Goal: Task Accomplishment & Management: Manage account settings

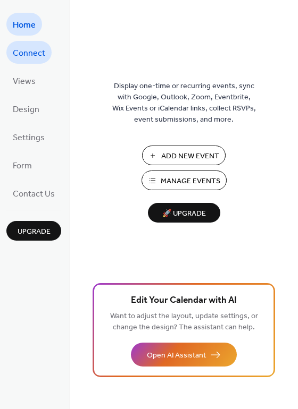
click at [39, 54] on span "Connect" at bounding box center [29, 53] width 32 height 16
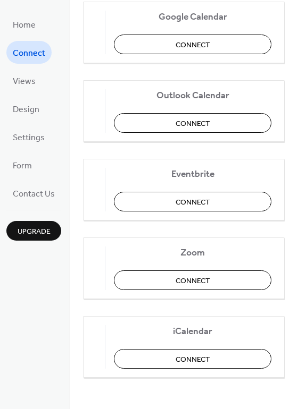
scroll to position [223, 0]
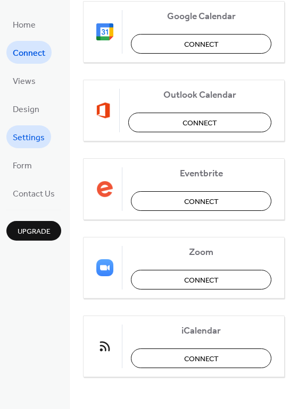
click at [36, 142] on span "Settings" at bounding box center [29, 138] width 32 height 16
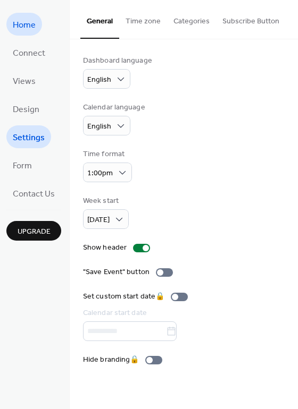
click at [24, 18] on span "Home" at bounding box center [24, 25] width 23 height 16
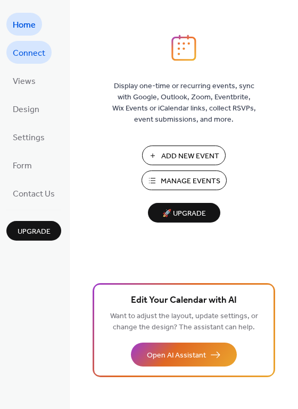
click at [43, 52] on span "Connect" at bounding box center [29, 53] width 32 height 16
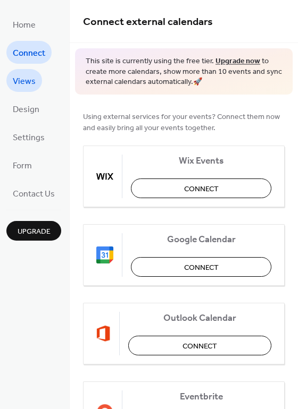
click at [37, 73] on link "Views" at bounding box center [24, 80] width 36 height 23
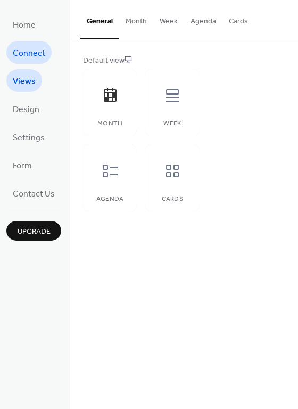
click at [39, 59] on span "Connect" at bounding box center [29, 53] width 32 height 16
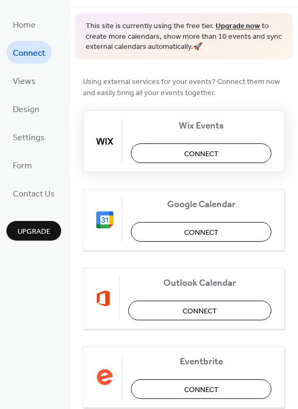
scroll to position [26, 0]
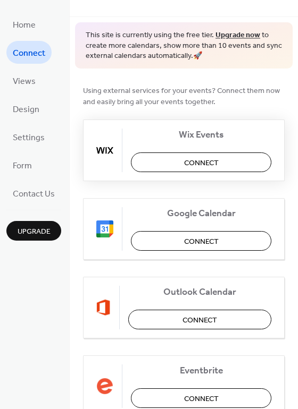
click at [222, 168] on button "Connect" at bounding box center [201, 163] width 140 height 20
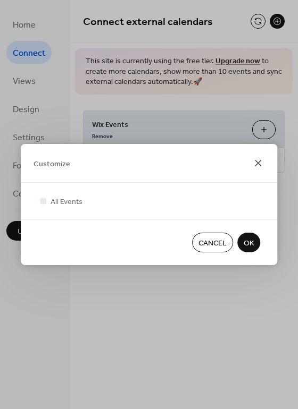
drag, startPoint x: 249, startPoint y: 161, endPoint x: 255, endPoint y: 159, distance: 5.6
click at [254, 159] on div "Customize" at bounding box center [149, 163] width 256 height 39
click at [253, 161] on icon at bounding box center [257, 163] width 13 height 13
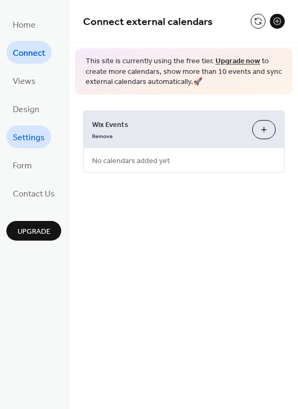
click at [36, 144] on span "Settings" at bounding box center [29, 138] width 32 height 16
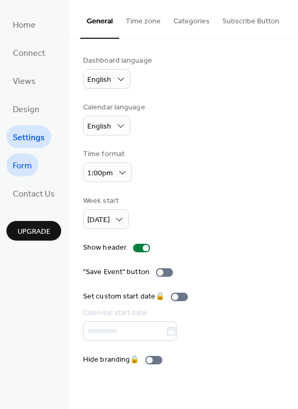
click at [37, 164] on link "Form" at bounding box center [22, 165] width 32 height 23
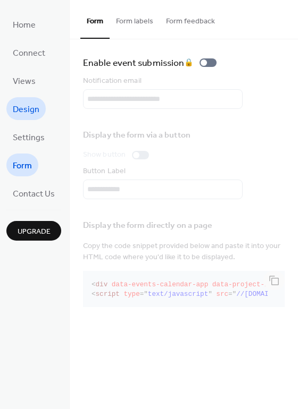
click at [29, 111] on span "Design" at bounding box center [26, 110] width 27 height 16
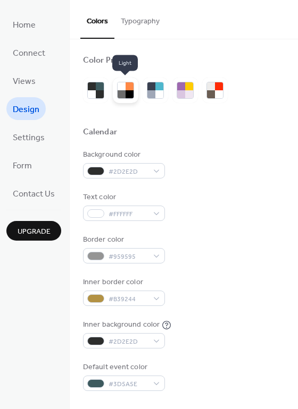
click at [127, 91] on div at bounding box center [129, 94] width 8 height 8
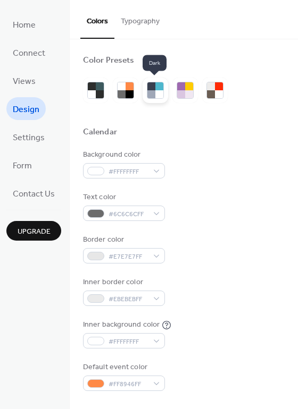
click at [147, 89] on div at bounding box center [151, 86] width 8 height 8
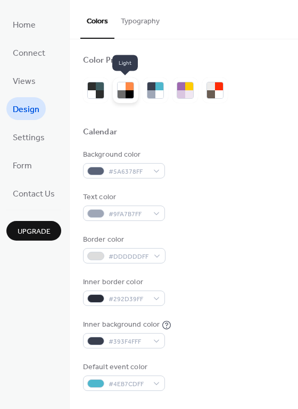
click at [135, 90] on div at bounding box center [126, 91] width 26 height 26
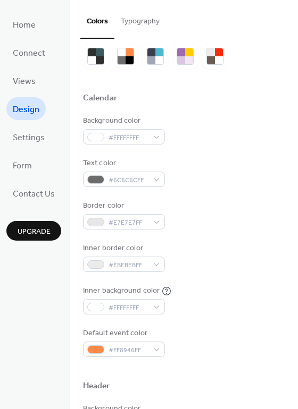
scroll to position [39, 0]
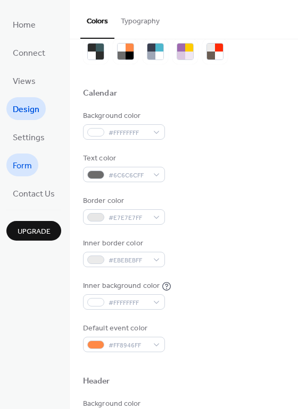
click at [30, 163] on span "Form" at bounding box center [22, 166] width 19 height 16
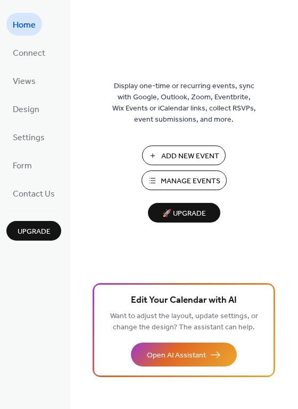
click at [40, 236] on span "Upgrade" at bounding box center [34, 231] width 33 height 11
click at [42, 52] on span "Connect" at bounding box center [29, 53] width 32 height 16
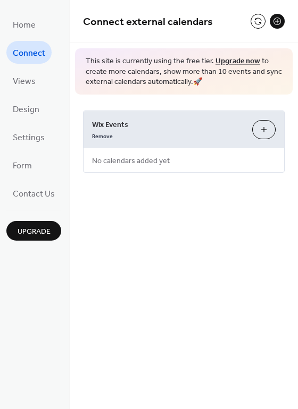
click at [279, 18] on button at bounding box center [277, 21] width 15 height 15
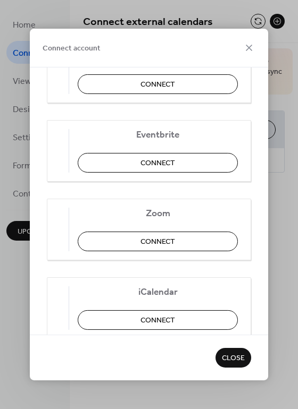
scroll to position [239, 0]
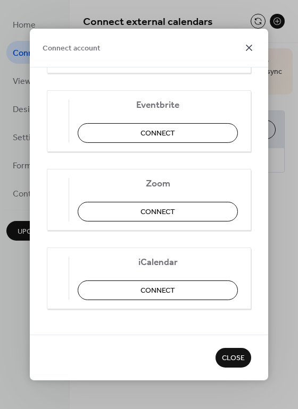
click at [249, 45] on icon at bounding box center [248, 47] width 13 height 13
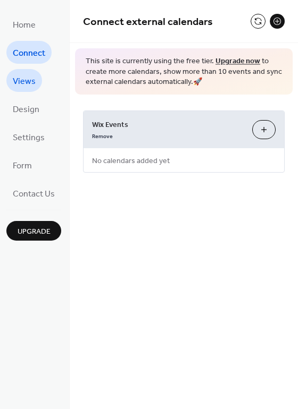
click at [34, 74] on span "Views" at bounding box center [24, 81] width 23 height 16
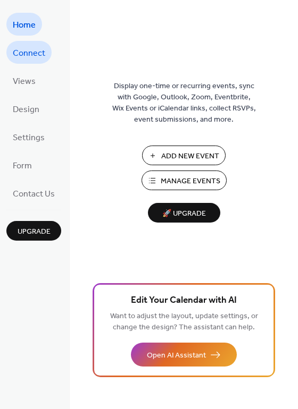
click at [28, 60] on span "Connect" at bounding box center [29, 53] width 32 height 16
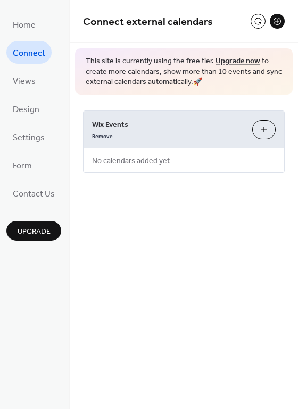
click at [273, 21] on button at bounding box center [277, 21] width 15 height 15
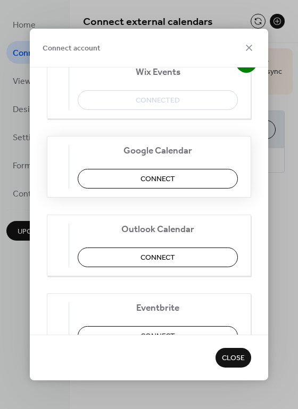
scroll to position [32, 0]
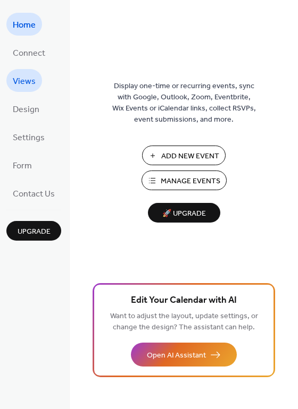
click at [23, 86] on span "Views" at bounding box center [24, 81] width 23 height 16
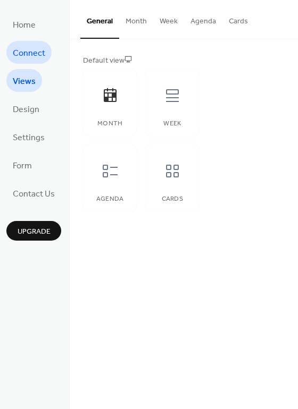
click at [22, 53] on span "Connect" at bounding box center [29, 53] width 32 height 16
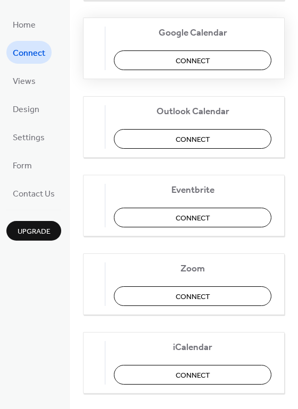
scroll to position [223, 0]
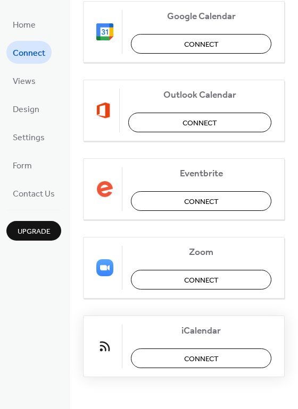
click at [194, 354] on span "Connect" at bounding box center [201, 359] width 35 height 11
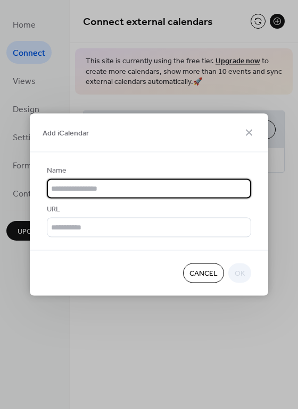
click at [123, 195] on input "text" at bounding box center [149, 189] width 204 height 20
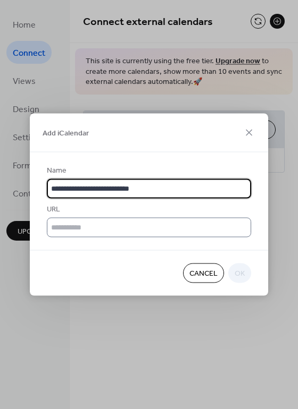
type input "**********"
click at [152, 235] on input "text" at bounding box center [149, 228] width 204 height 20
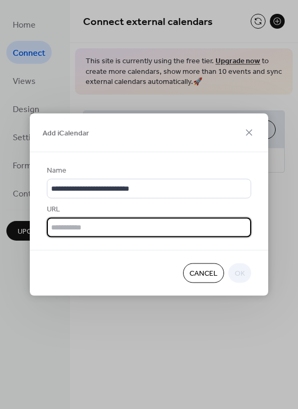
click at [184, 229] on input "text" at bounding box center [149, 228] width 204 height 20
paste input "**********"
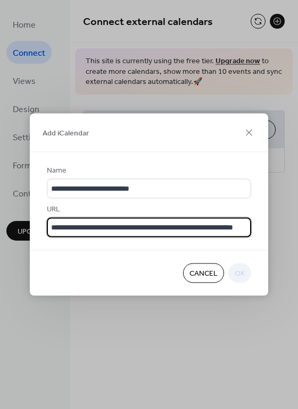
scroll to position [0, 48]
type input "**********"
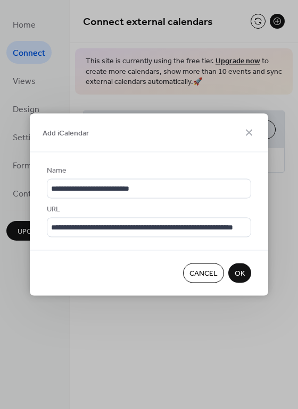
click at [242, 269] on span "OK" at bounding box center [239, 273] width 10 height 11
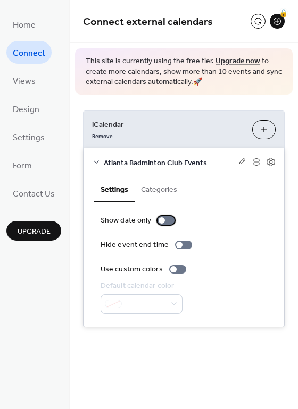
click at [164, 222] on div at bounding box center [165, 220] width 17 height 9
click at [161, 190] on button "Categories" at bounding box center [159, 189] width 49 height 24
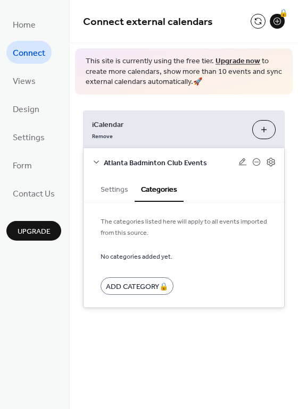
click at [120, 190] on button "Settings" at bounding box center [114, 189] width 40 height 24
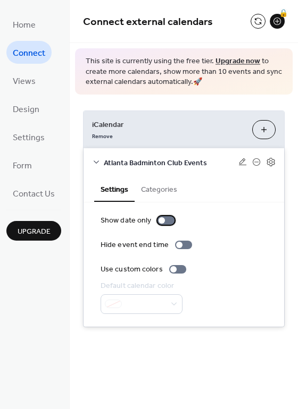
click at [160, 222] on div at bounding box center [161, 220] width 6 height 6
click at [160, 222] on div at bounding box center [165, 220] width 17 height 9
click at [272, 166] on icon at bounding box center [271, 162] width 10 height 10
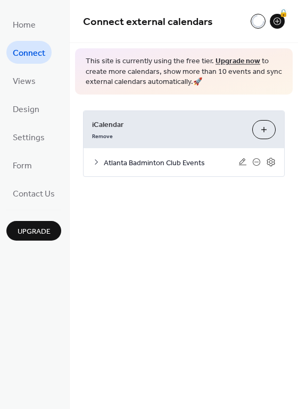
click at [259, 205] on div "Connect external calendars 🔒 This site is currently using the free tier. Upgrad…" at bounding box center [184, 104] width 228 height 209
click at [259, 20] on button at bounding box center [257, 21] width 15 height 15
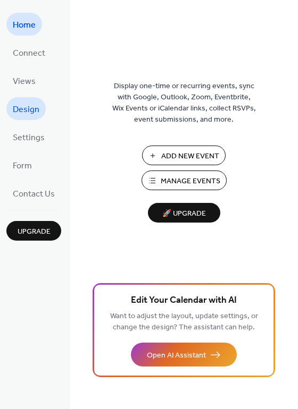
click at [31, 97] on link "Design" at bounding box center [25, 108] width 39 height 23
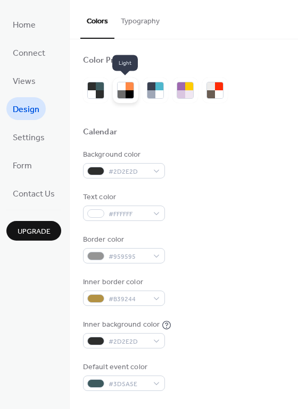
click at [127, 88] on div at bounding box center [129, 86] width 8 height 8
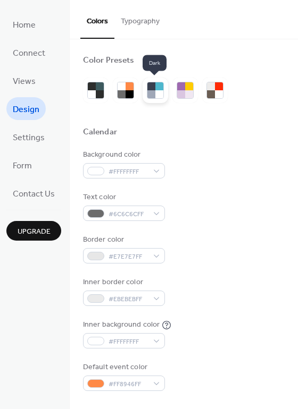
click at [152, 90] on div at bounding box center [151, 94] width 8 height 8
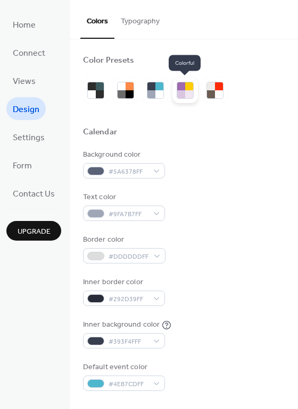
click at [179, 98] on div at bounding box center [181, 94] width 8 height 8
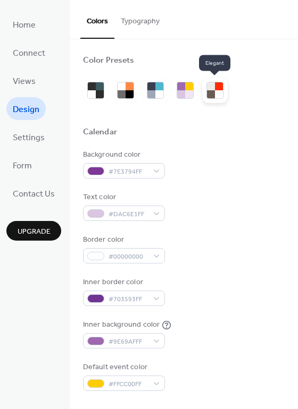
click at [203, 94] on div at bounding box center [215, 91] width 26 height 26
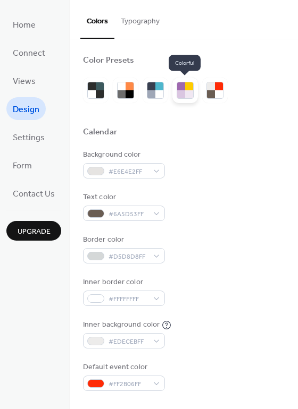
click at [186, 90] on div at bounding box center [189, 94] width 8 height 8
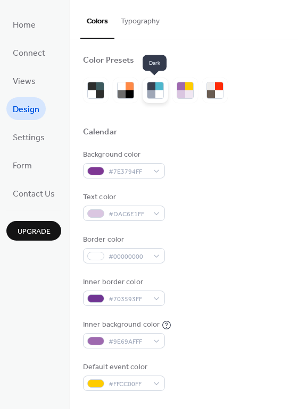
click at [148, 90] on div at bounding box center [151, 94] width 8 height 8
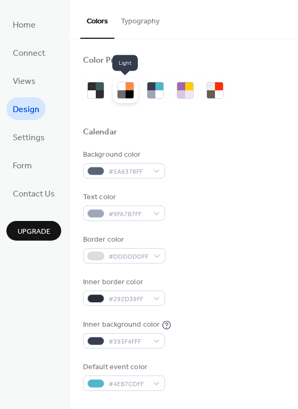
click at [132, 93] on div at bounding box center [129, 94] width 8 height 8
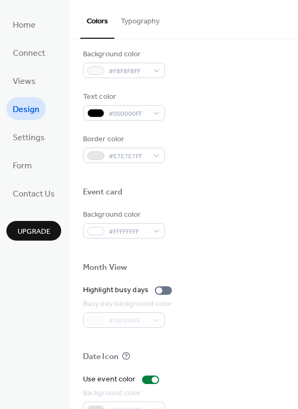
scroll to position [455, 0]
